Goal: Use online tool/utility: Utilize a website feature to perform a specific function

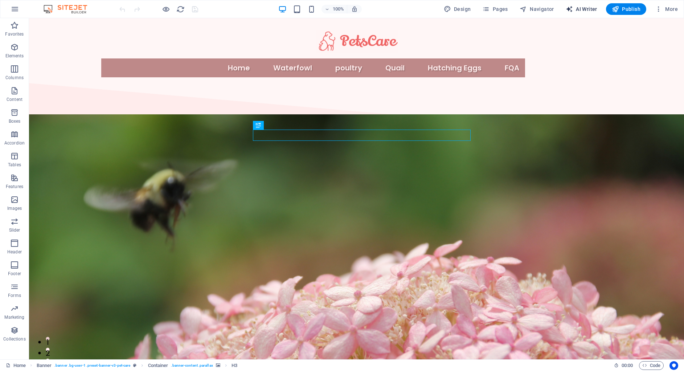
click at [581, 9] on span "AI Writer" at bounding box center [582, 8] width 32 height 7
select select "English"
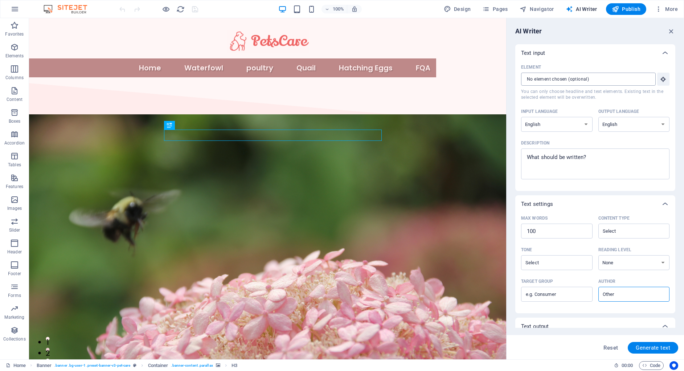
click at [615, 85] on input "Element ​ You can only choose headline and text elements. Existing text in the …" at bounding box center [586, 79] width 130 height 13
click at [662, 82] on icon "button" at bounding box center [663, 79] width 7 height 7
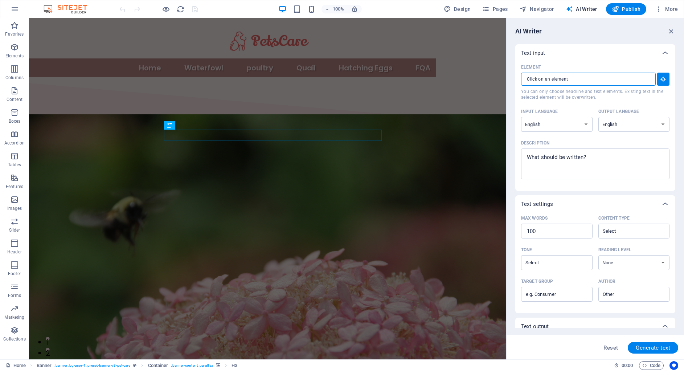
click at [596, 85] on input "Element ​ You can only choose headline and text elements. Existing text in the …" at bounding box center [586, 79] width 130 height 13
click at [662, 53] on icon at bounding box center [665, 53] width 9 height 9
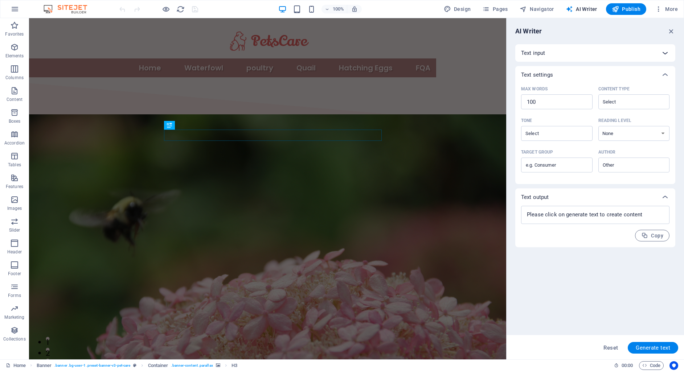
click at [661, 50] on icon at bounding box center [665, 53] width 9 height 9
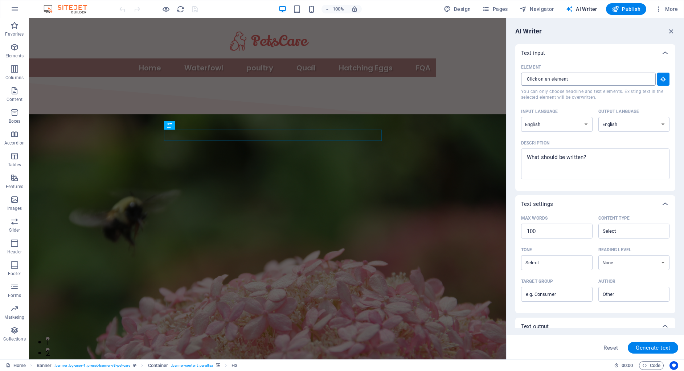
click at [590, 85] on input "Element ​ You can only choose headline and text elements. Existing text in the …" at bounding box center [586, 79] width 130 height 13
click at [661, 53] on icon at bounding box center [665, 53] width 9 height 9
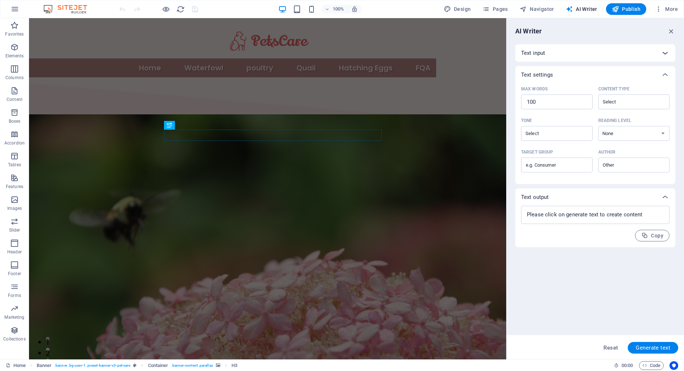
click at [660, 53] on div at bounding box center [664, 52] width 17 height 17
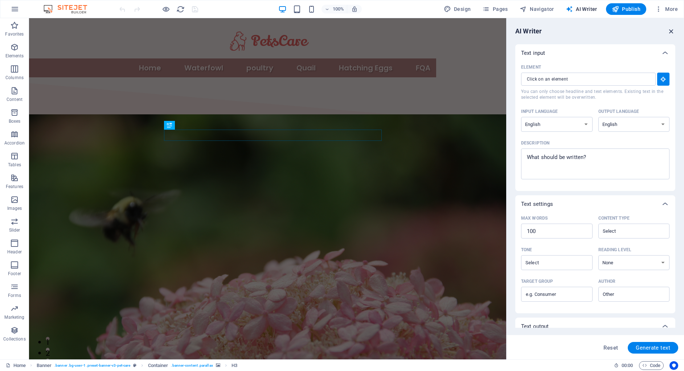
click at [673, 33] on icon "button" at bounding box center [671, 31] width 8 height 8
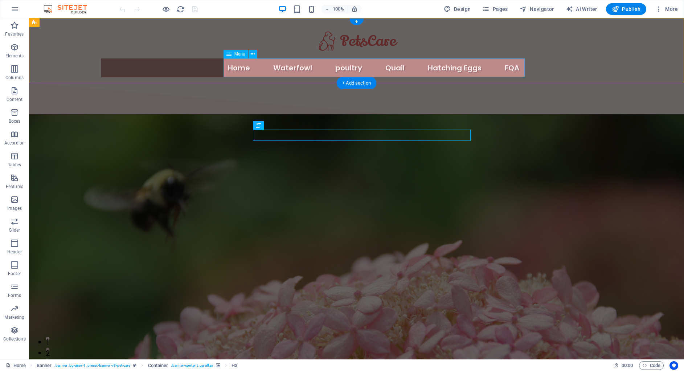
click at [508, 66] on nav "Home Waterfowl poultry Quail Hatching Eggs FQA" at bounding box center [313, 67] width 424 height 19
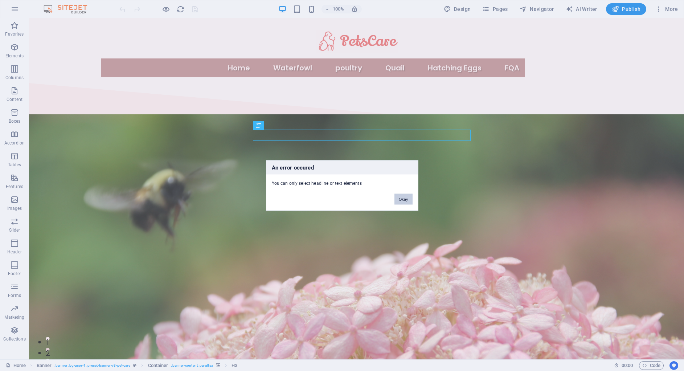
click at [407, 196] on button "Okay" at bounding box center [403, 199] width 18 height 11
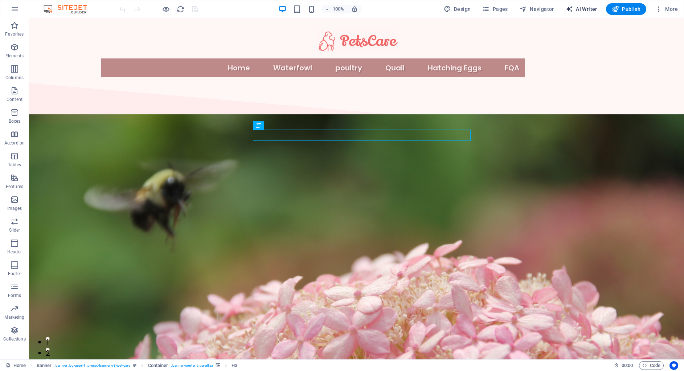
click at [578, 11] on span "AI Writer" at bounding box center [582, 8] width 32 height 7
select select "English"
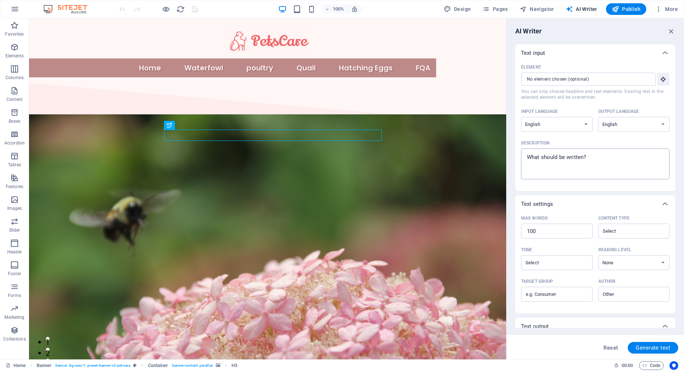
click at [606, 156] on textarea "Description x ​" at bounding box center [595, 164] width 141 height 24
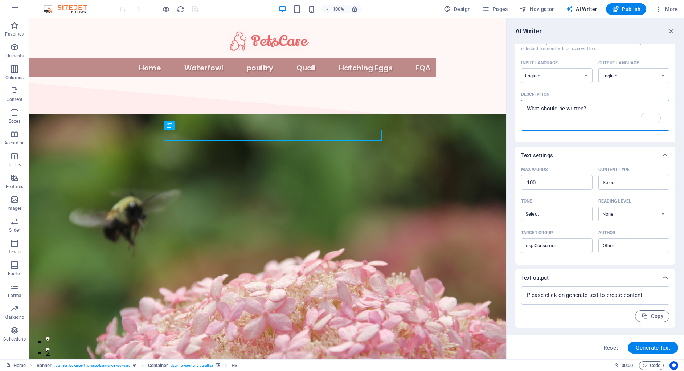
scroll to position [48, 0]
type textarea "x"
click at [645, 291] on textarea at bounding box center [595, 296] width 141 height 11
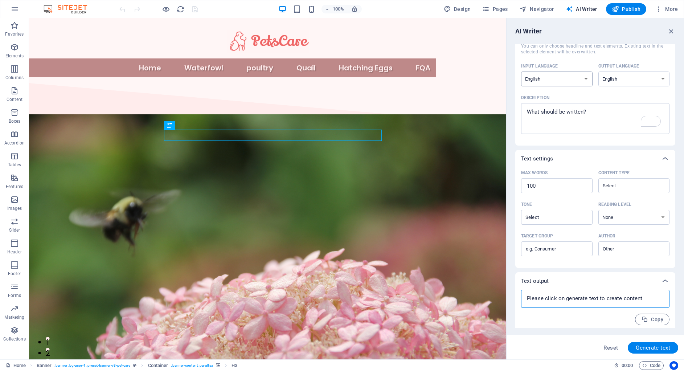
scroll to position [45, 0]
type textarea "x"
